Goal: Navigation & Orientation: Find specific page/section

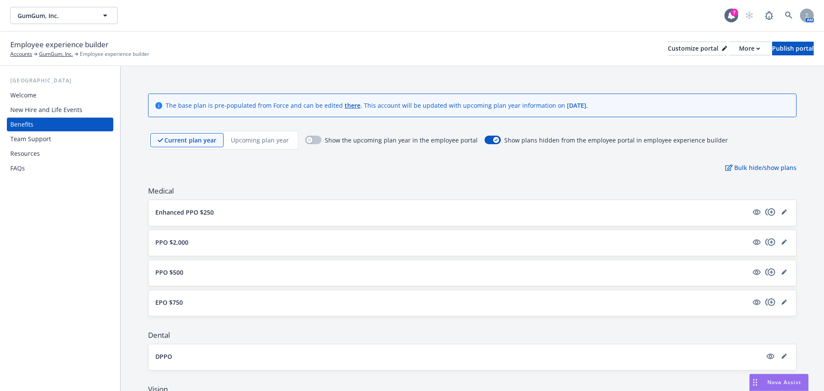
scroll to position [826, 0]
